Goal: Task Accomplishment & Management: Manage account settings

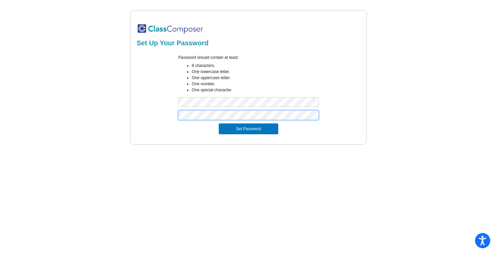
click at [219, 123] on button "Set Password" at bounding box center [248, 128] width 59 height 11
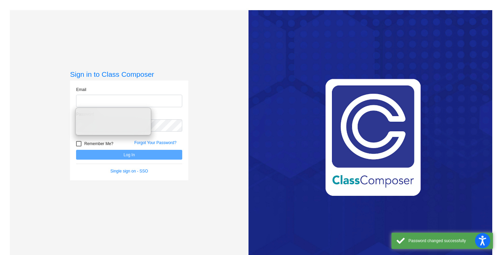
click at [97, 103] on input "email" at bounding box center [129, 101] width 106 height 12
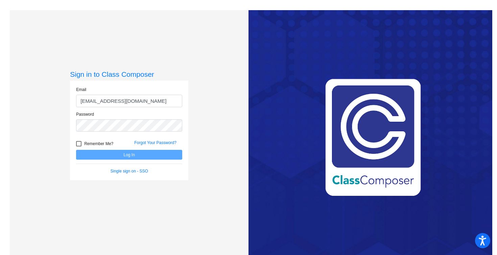
type input "jtedford@lgusd.org"
click at [78, 145] on div at bounding box center [78, 143] width 5 height 5
click at [78, 146] on input "Remember Me?" at bounding box center [78, 146] width 0 height 0
checkbox input "true"
click at [120, 156] on button "Log In" at bounding box center [129, 155] width 106 height 10
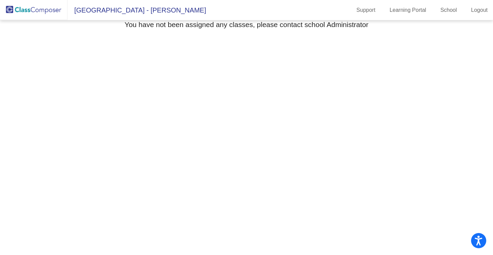
click at [44, 9] on img at bounding box center [34, 10] width 68 height 20
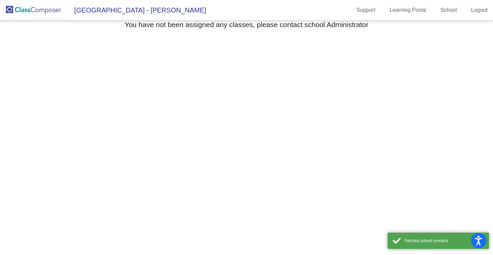
click at [19, 7] on img at bounding box center [34, 10] width 68 height 20
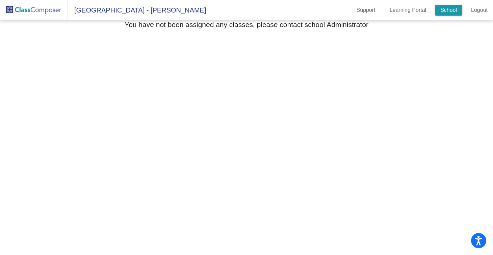
click at [453, 9] on link "School" at bounding box center [448, 10] width 27 height 11
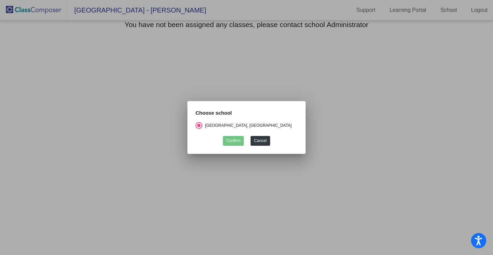
click at [311, 96] on div at bounding box center [246, 127] width 493 height 255
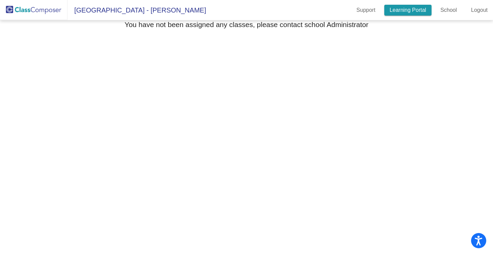
click at [397, 10] on link "Learning Portal" at bounding box center [408, 10] width 48 height 11
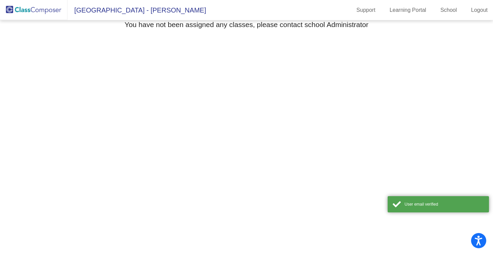
click at [399, 167] on mat-sidenav-content "Select Grade You have not been assigned any classes, please contact school Admi…" at bounding box center [246, 137] width 493 height 234
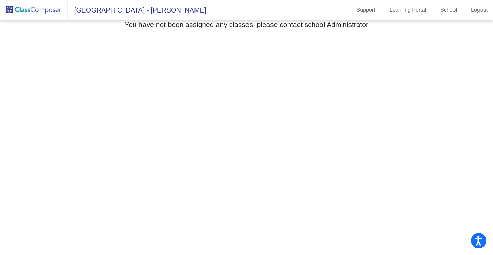
click at [353, 171] on mat-sidenav-content "Select Grade You have not been assigned any classes, please contact school Admi…" at bounding box center [246, 137] width 493 height 234
click at [407, 114] on mat-sidenav-content "Select Grade You have not been assigned any classes, please contact school Admi…" at bounding box center [246, 137] width 493 height 234
click at [396, 11] on link "Learning Portal" at bounding box center [408, 10] width 48 height 11
click at [146, 14] on span "[GEOGRAPHIC_DATA] - [PERSON_NAME]" at bounding box center [137, 10] width 138 height 11
click at [179, 12] on span "[GEOGRAPHIC_DATA] - [PERSON_NAME]" at bounding box center [137, 10] width 138 height 11
